Goal: Information Seeking & Learning: Learn about a topic

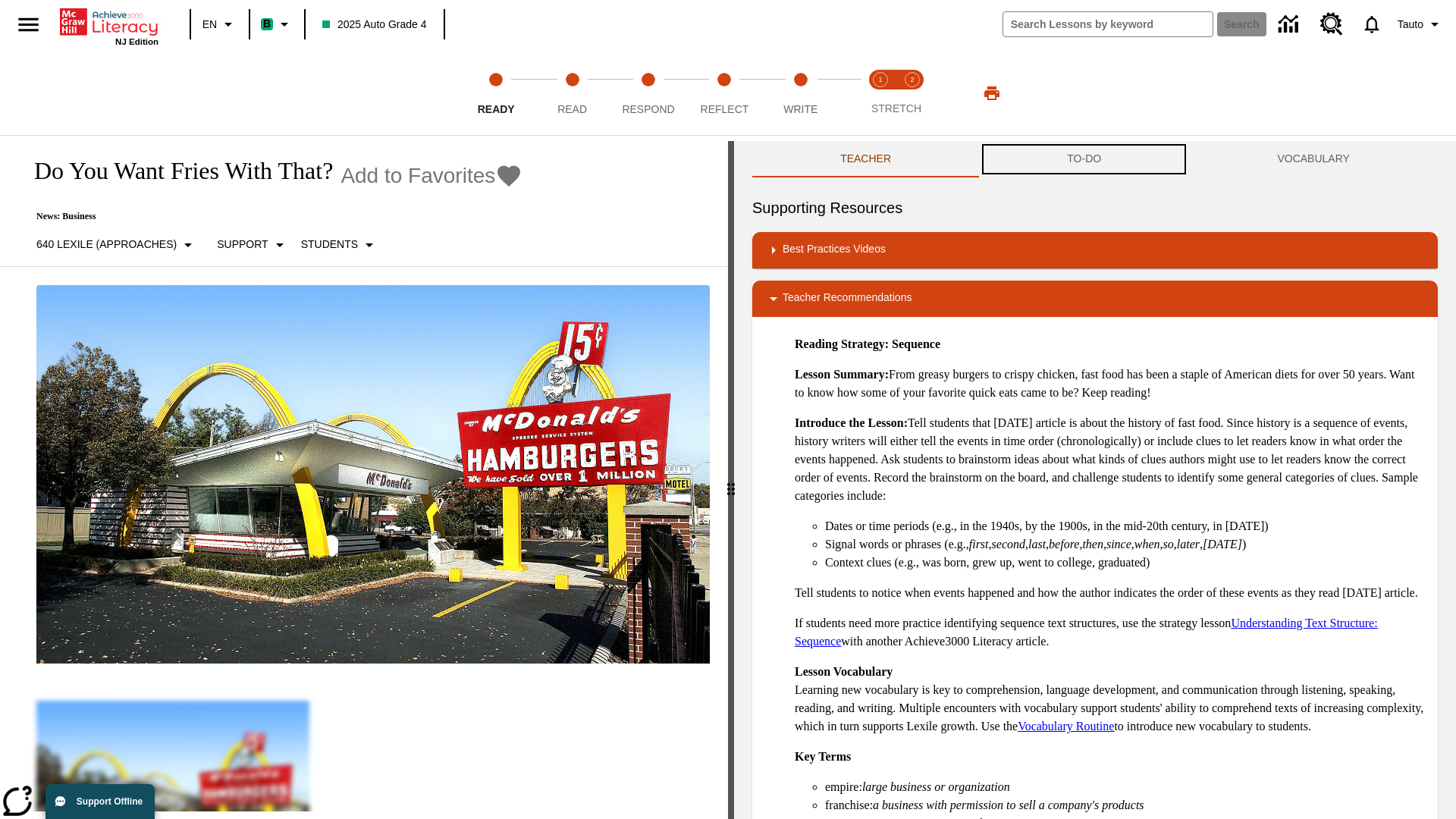
click at [1085, 159] on button "TO-DO" at bounding box center [1084, 159] width 210 height 37
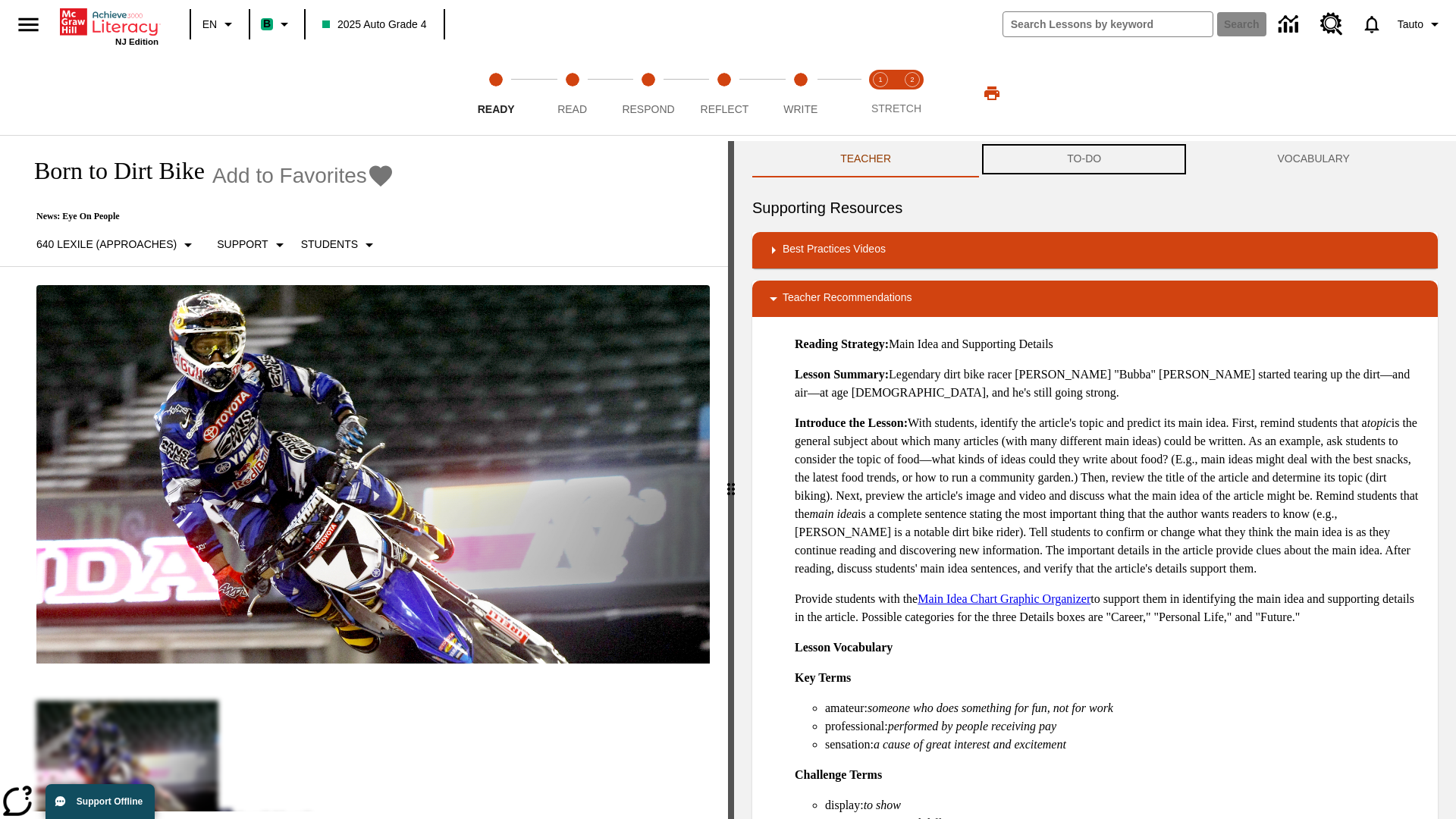
click at [1085, 159] on button "TO-DO" at bounding box center [1084, 159] width 210 height 37
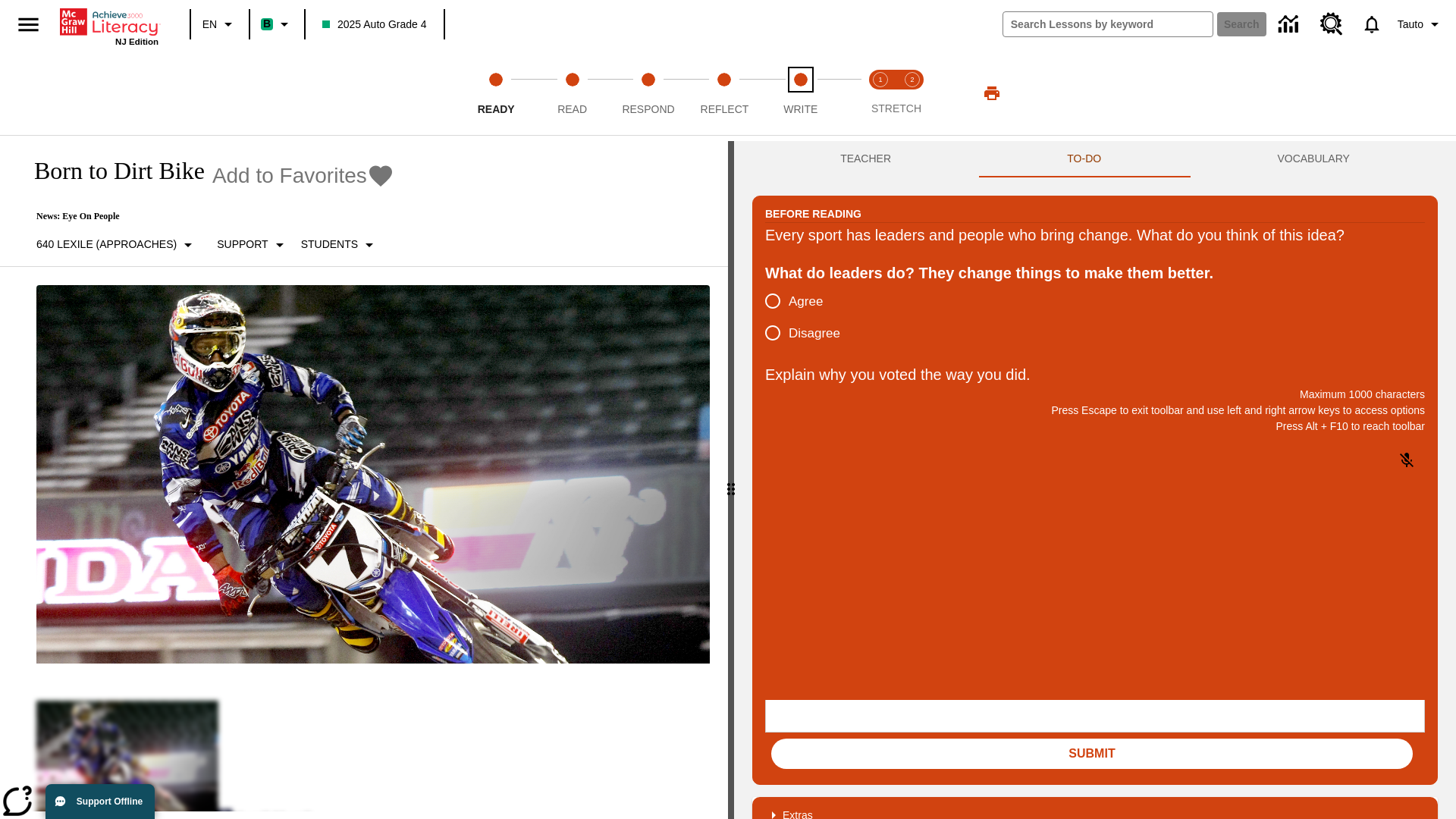
click at [800, 93] on span "Write" at bounding box center [801, 103] width 34 height 27
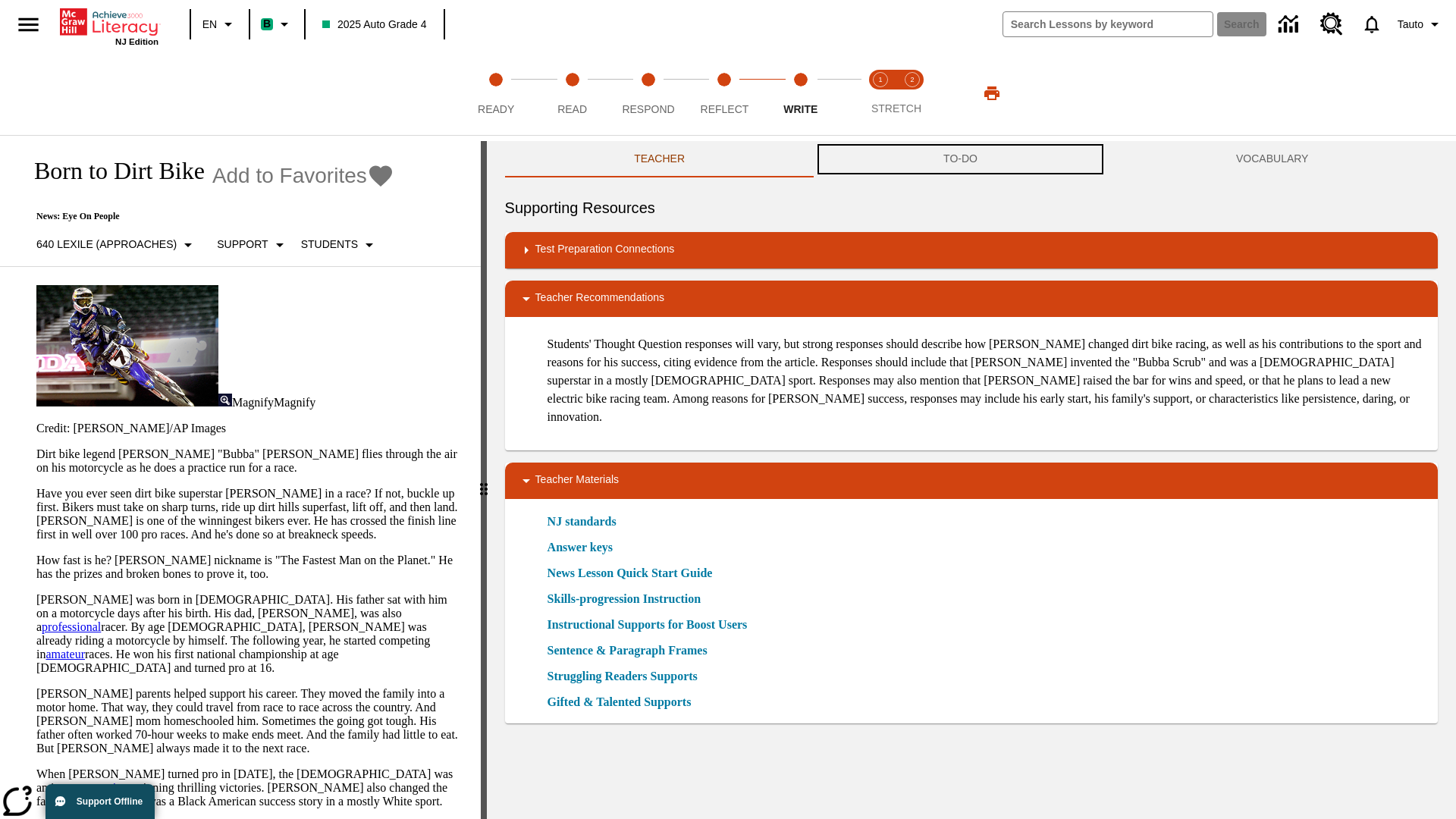
scroll to position [1, 0]
click at [961, 159] on button "TO-DO" at bounding box center [961, 159] width 293 height 37
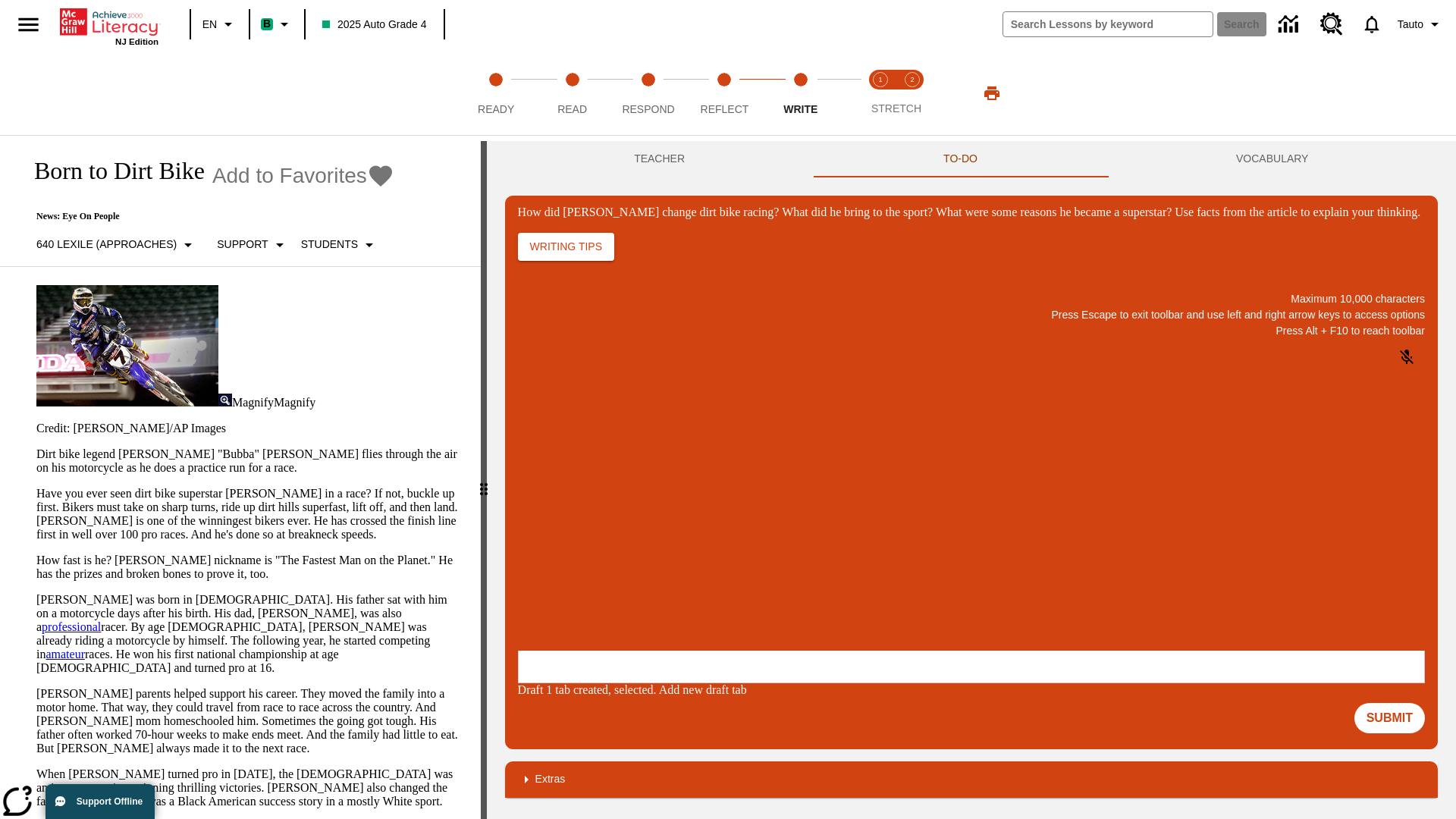
scroll to position [0, 0]
